Goal: Register for event/course

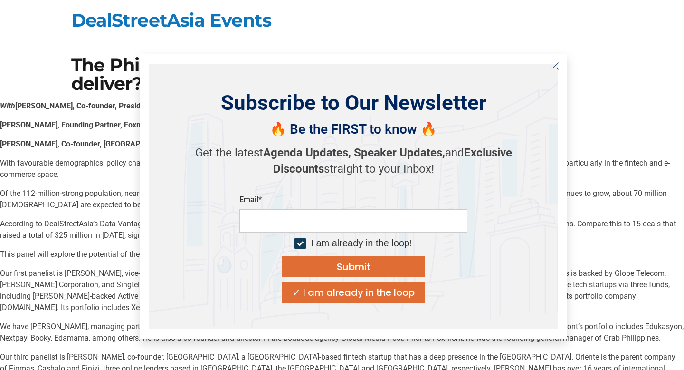
click at [554, 63] on icon "Close" at bounding box center [555, 66] width 9 height 9
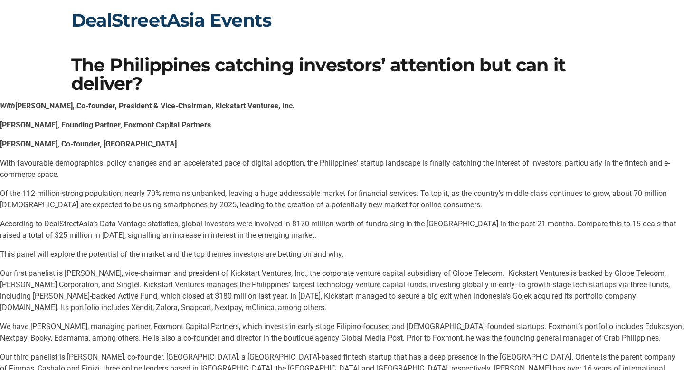
click at [136, 15] on link "DealStreetAsia Events" at bounding box center [171, 20] width 200 height 22
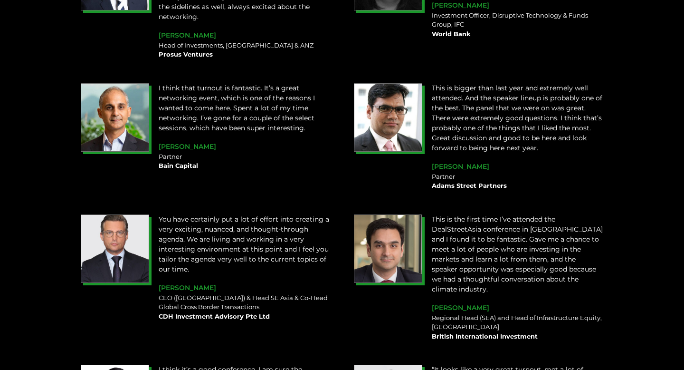
scroll to position [1079, 0]
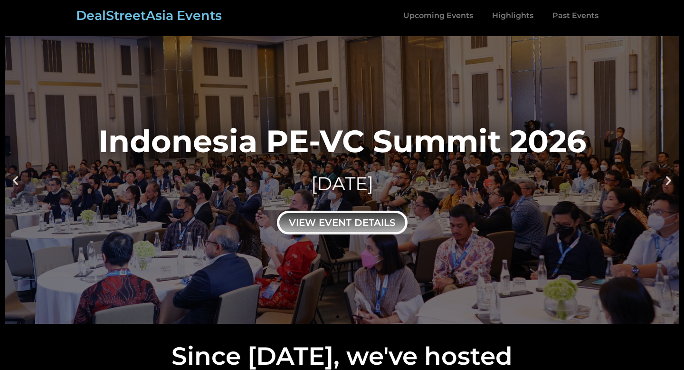
click at [326, 225] on div "view event details" at bounding box center [342, 223] width 131 height 24
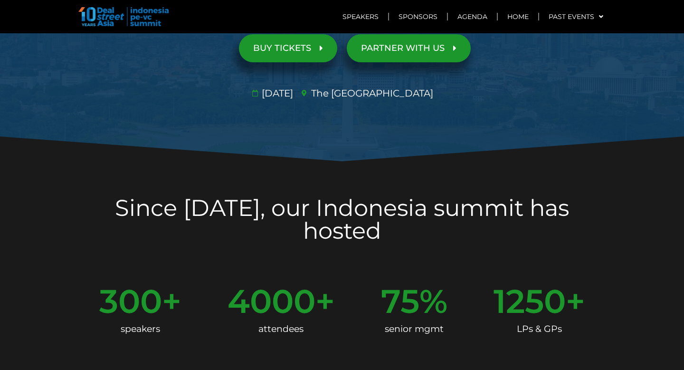
scroll to position [139, 0]
